Goal: Task Accomplishment & Management: Manage account settings

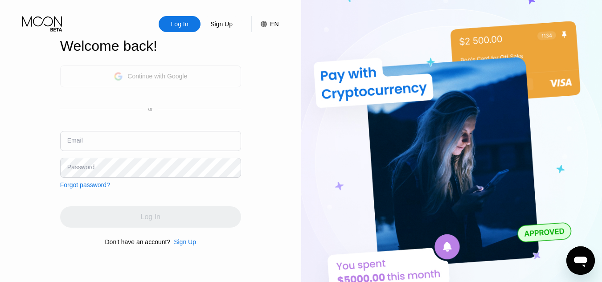
click at [173, 81] on div "Continue with Google" at bounding box center [150, 76] width 73 height 14
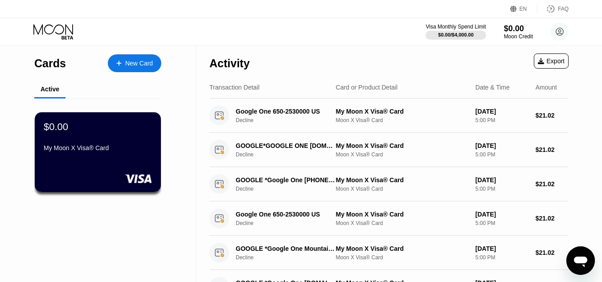
click at [431, 77] on div "Transaction Detail Card or Product Detail Date & Time Amount" at bounding box center [388, 88] width 359 height 22
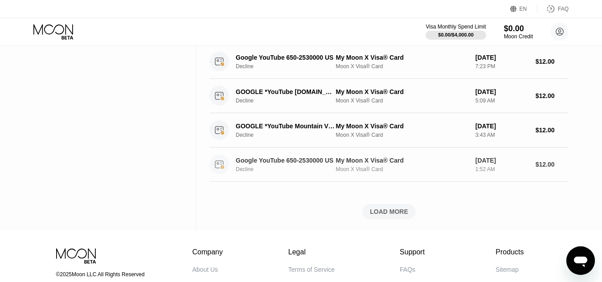
scroll to position [415, 0]
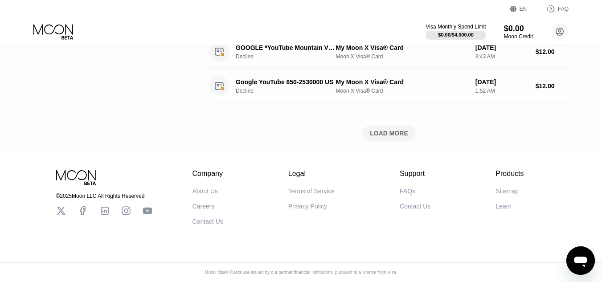
click at [400, 130] on div "LOAD MORE" at bounding box center [389, 133] width 38 height 8
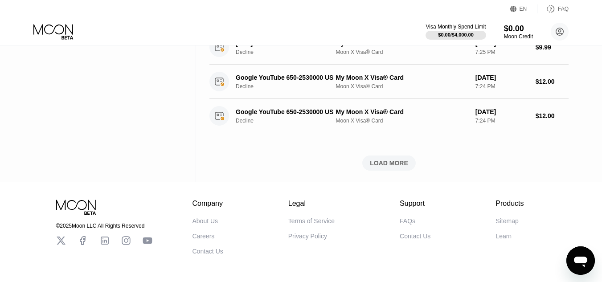
scroll to position [737, 0]
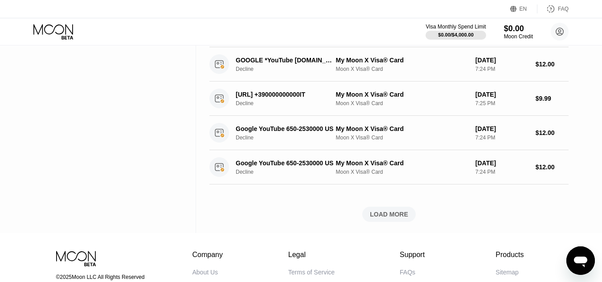
click at [402, 217] on div "LOAD MORE" at bounding box center [389, 214] width 38 height 8
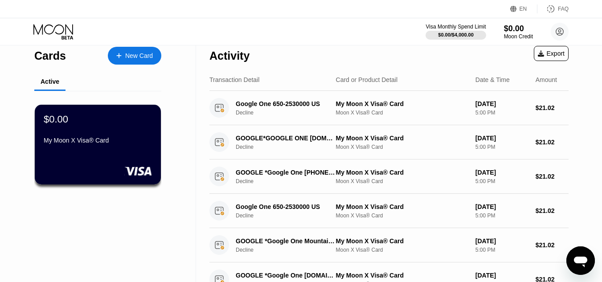
scroll to position [0, 0]
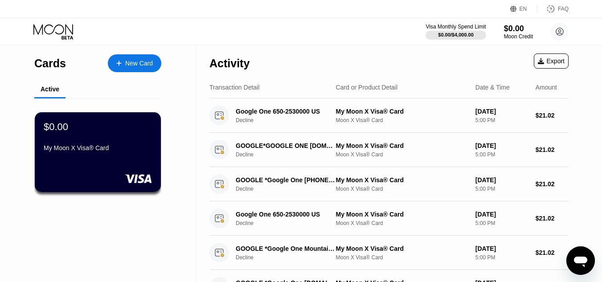
click at [321, 51] on div "Activity Export" at bounding box center [388, 60] width 359 height 31
click at [228, 119] on circle at bounding box center [219, 116] width 20 height 20
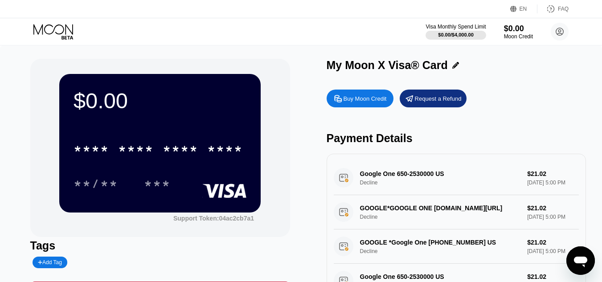
click at [365, 176] on div "Google One 650-2530000 US Decline $21.02 [DATE] 5:00 PM" at bounding box center [455, 178] width 245 height 34
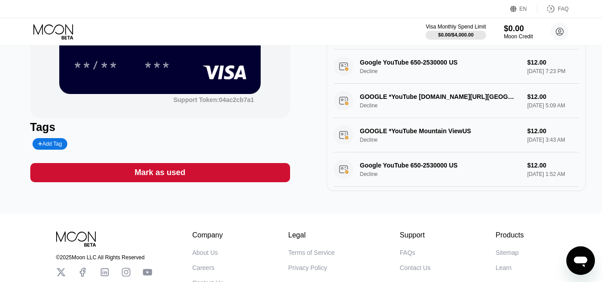
scroll to position [57, 0]
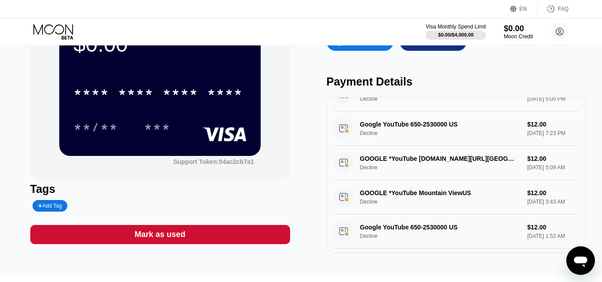
drag, startPoint x: 435, startPoint y: 139, endPoint x: 425, endPoint y: 139, distance: 10.3
click at [435, 139] on div "Google YouTube 650-2530000 US Decline $12.00 [DATE] 7:23 PM" at bounding box center [455, 128] width 245 height 34
click at [375, 127] on div "Google YouTube 650-2530000 US Decline $12.00 [DATE] 7:23 PM" at bounding box center [455, 128] width 245 height 34
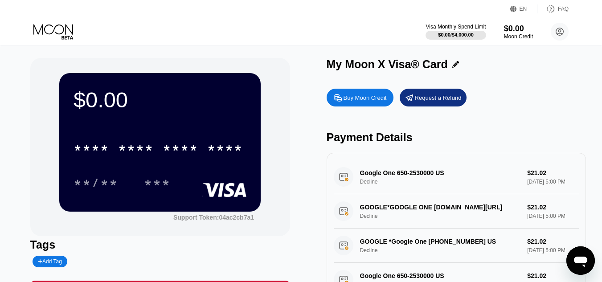
scroll to position [0, 0]
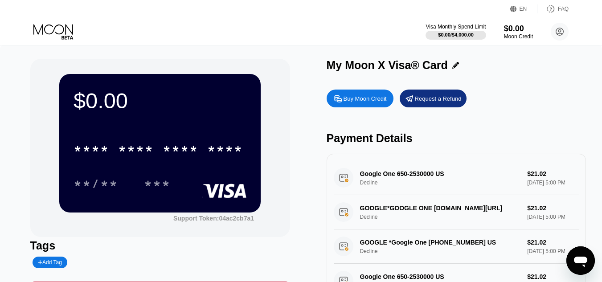
click at [390, 179] on div "Google One 650-2530000 US Decline $21.02 [DATE] 5:00 PM" at bounding box center [455, 178] width 245 height 34
click at [543, 182] on div "Google One 650-2530000 US Decline $21.02 [DATE] 5:00 PM" at bounding box center [455, 178] width 245 height 34
click at [368, 182] on div "Google One 650-2530000 US Decline $21.02 [DATE] 5:00 PM" at bounding box center [455, 178] width 245 height 34
click at [345, 181] on div "Google One 650-2530000 US Decline $21.02 [DATE] 5:00 PM" at bounding box center [455, 178] width 245 height 34
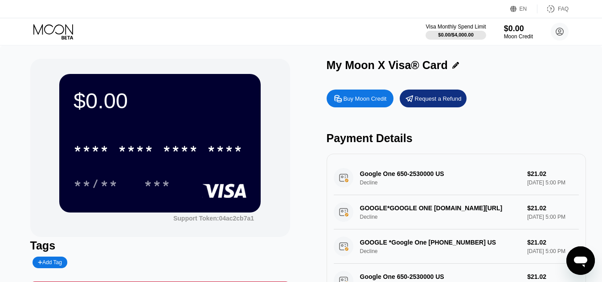
click at [345, 181] on div "Google One 650-2530000 US Decline $21.02 [DATE] 5:00 PM" at bounding box center [455, 178] width 245 height 34
click at [558, 40] on circle at bounding box center [559, 32] width 18 height 18
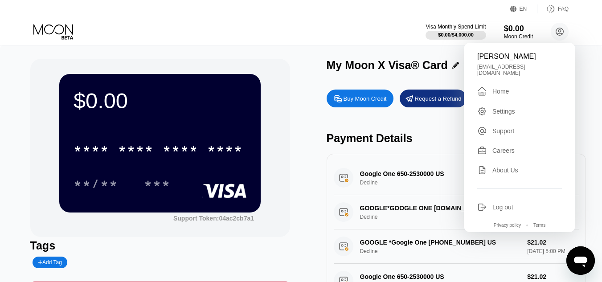
click at [322, 154] on div "$0.00 * * * * * * * * * * * * **** **/** *** Support Token: 04ac2cb7a1 Tags Add…" at bounding box center [300, 184] width 541 height 251
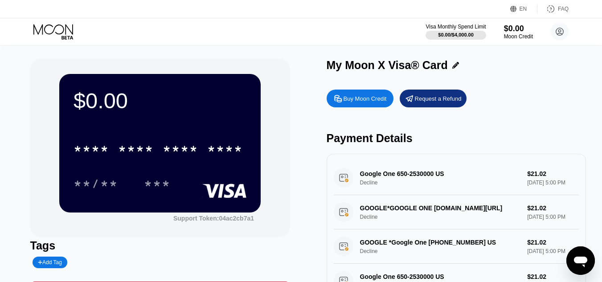
click at [378, 177] on div "Google One 650-2530000 US Decline $21.02 [DATE] 5:00 PM" at bounding box center [455, 178] width 245 height 34
click at [558, 30] on icon at bounding box center [559, 31] width 5 height 5
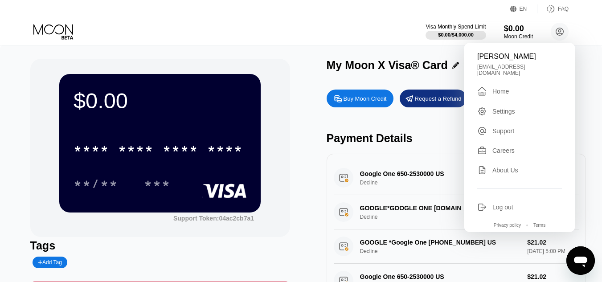
click at [494, 108] on div "Settings" at bounding box center [503, 111] width 23 height 7
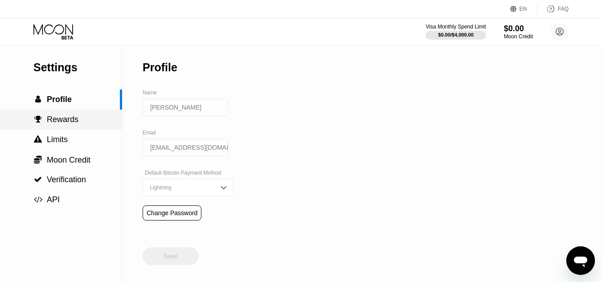
click at [64, 113] on div " Rewards" at bounding box center [61, 120] width 122 height 20
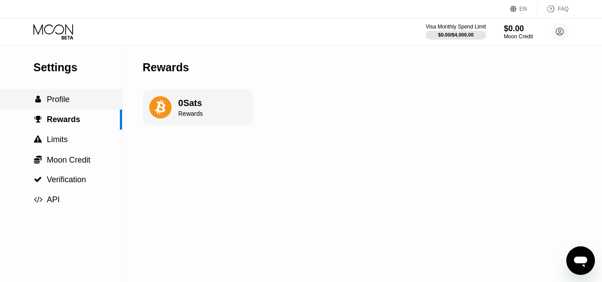
click at [61, 109] on div " Profile" at bounding box center [61, 99] width 122 height 20
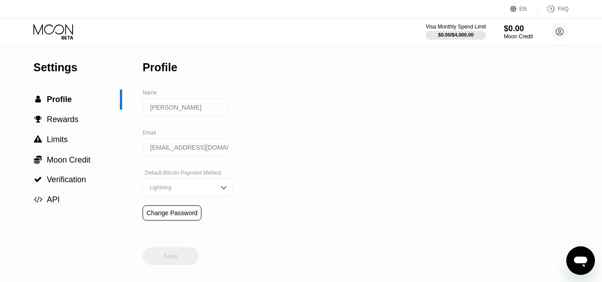
click at [177, 111] on input "[PERSON_NAME]" at bounding box center [185, 107] width 86 height 18
click at [63, 118] on span "Rewards" at bounding box center [63, 119] width 32 height 9
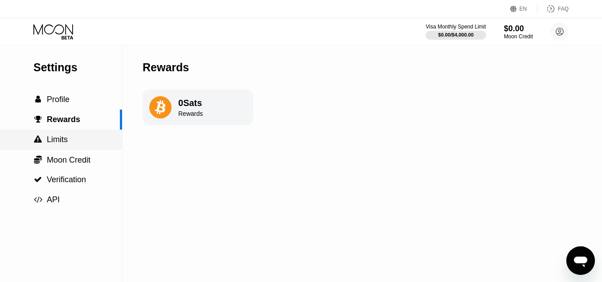
click at [63, 144] on span "Limits" at bounding box center [57, 139] width 21 height 9
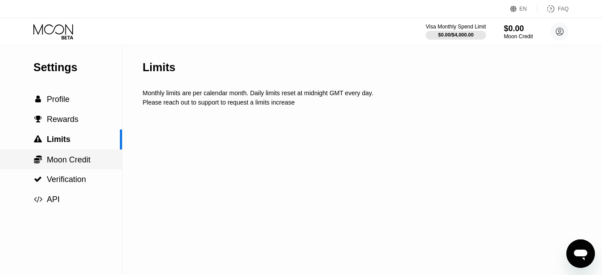
click at [65, 163] on span "Moon Credit" at bounding box center [69, 159] width 44 height 9
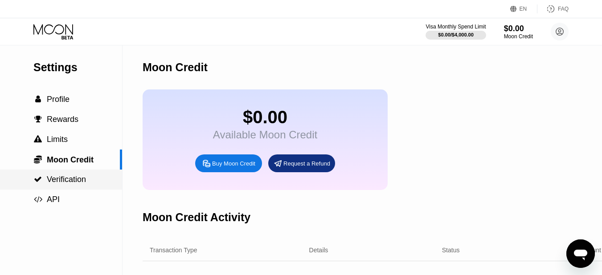
click at [68, 180] on span "Verification" at bounding box center [66, 179] width 39 height 9
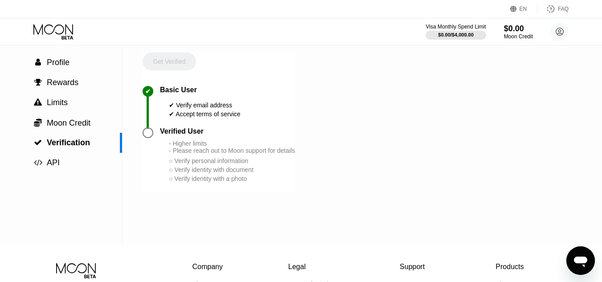
scroll to position [89, 0]
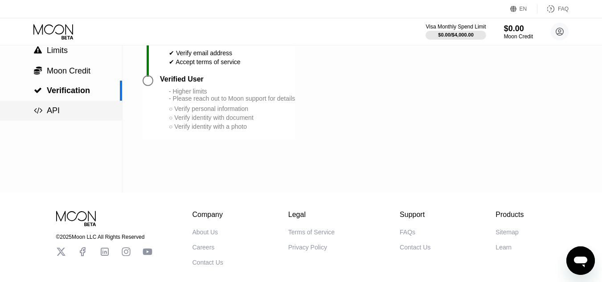
click at [62, 115] on div " API" at bounding box center [61, 110] width 122 height 9
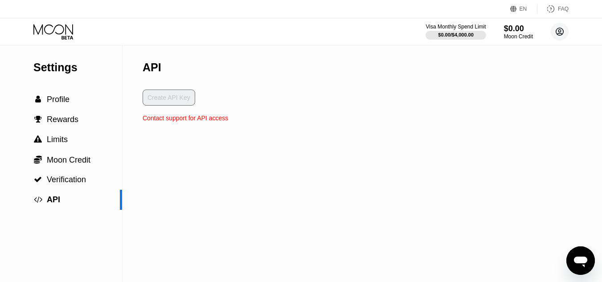
click at [563, 33] on circle at bounding box center [559, 32] width 18 height 18
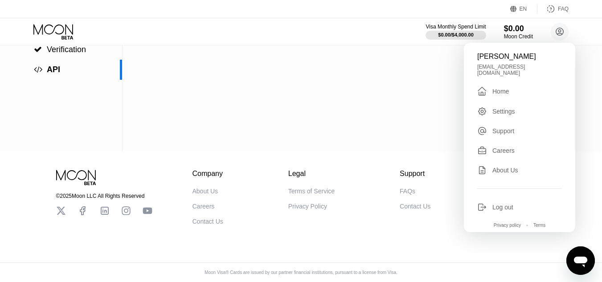
scroll to position [137, 0]
click at [319, 145] on div "Settings  Profile  Rewards  Limits  Moon Credit  Verification  API API Cr…" at bounding box center [301, 33] width 602 height 236
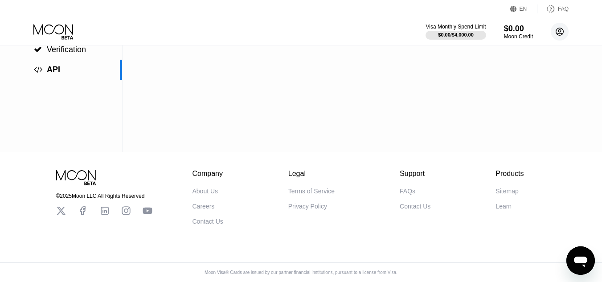
click at [563, 31] on icon at bounding box center [559, 32] width 18 height 18
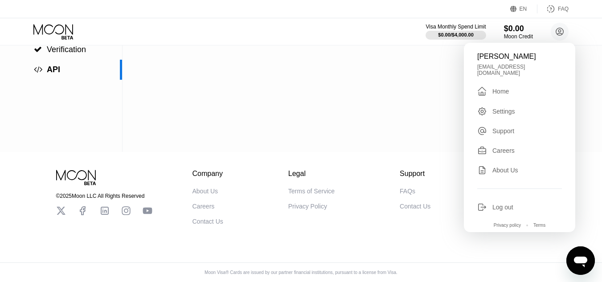
click at [485, 53] on div "[PERSON_NAME]" at bounding box center [519, 57] width 85 height 8
click at [490, 86] on div "" at bounding box center [484, 91] width 15 height 11
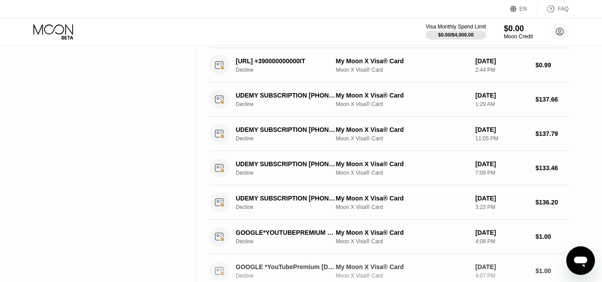
scroll to position [1120, 0]
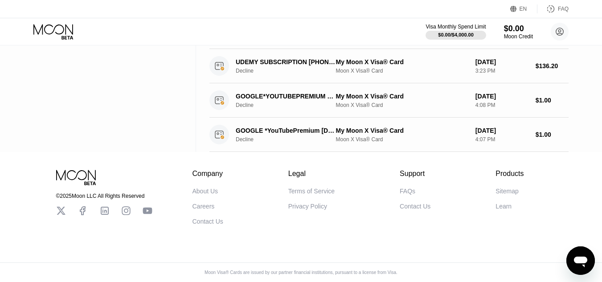
click at [327, 156] on div "© 2025 Moon LLC All Rights Reserved Company About Us Careers Contact Us Legal T…" at bounding box center [301, 188] width 534 height 73
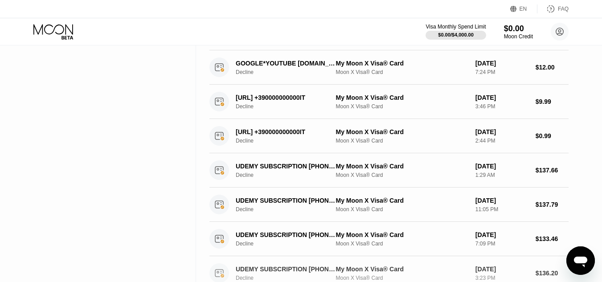
scroll to position [898, 0]
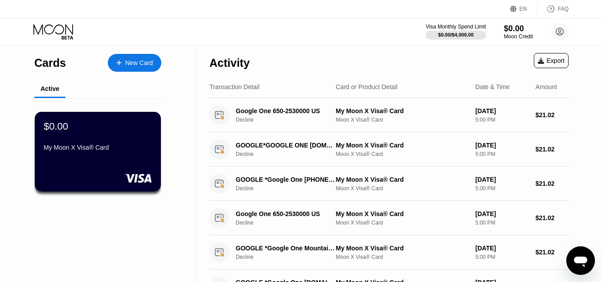
scroll to position [0, 0]
